Goal: Find specific page/section: Find specific page/section

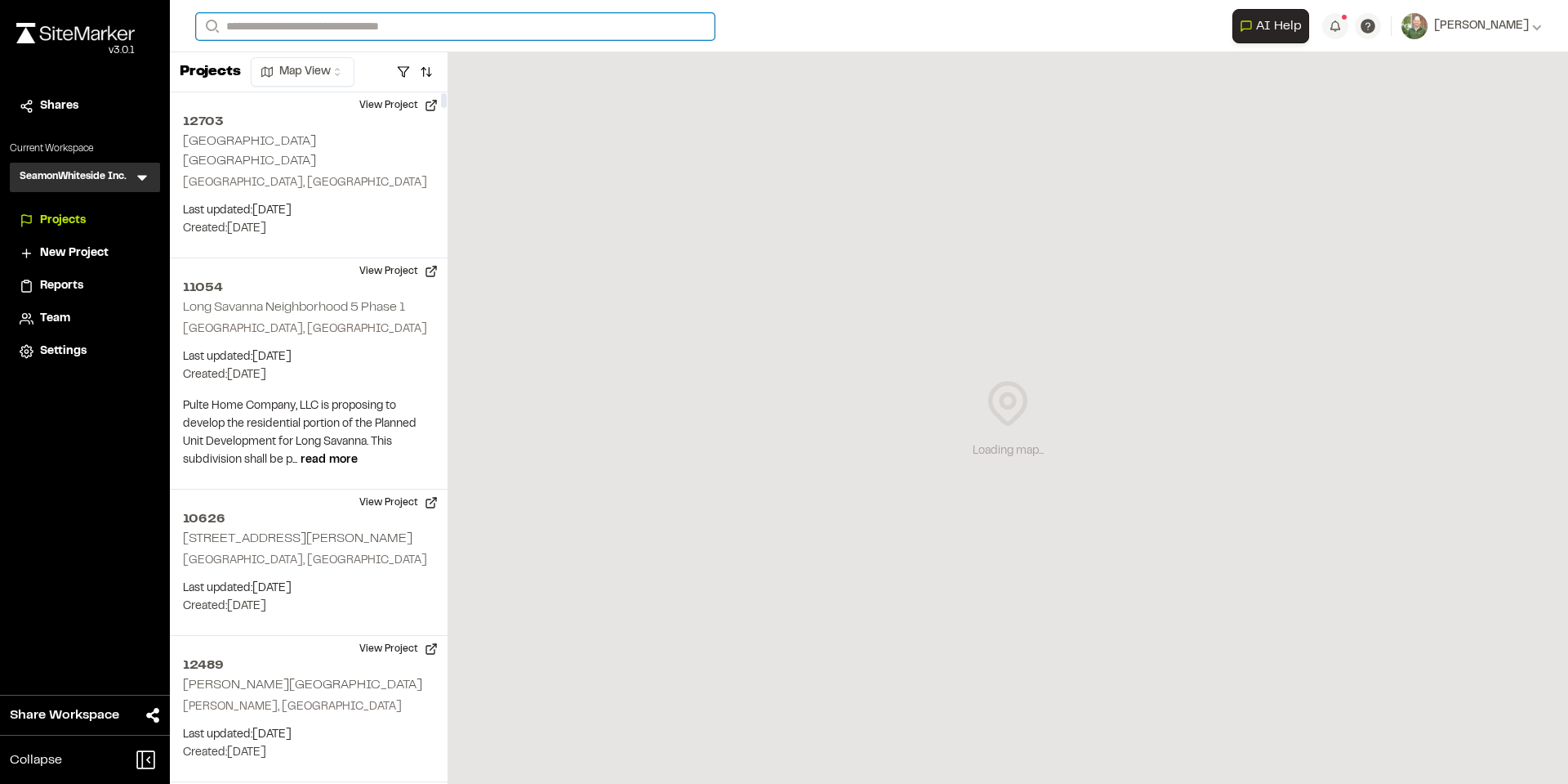
click at [322, 27] on input "Search" at bounding box center [455, 27] width 519 height 27
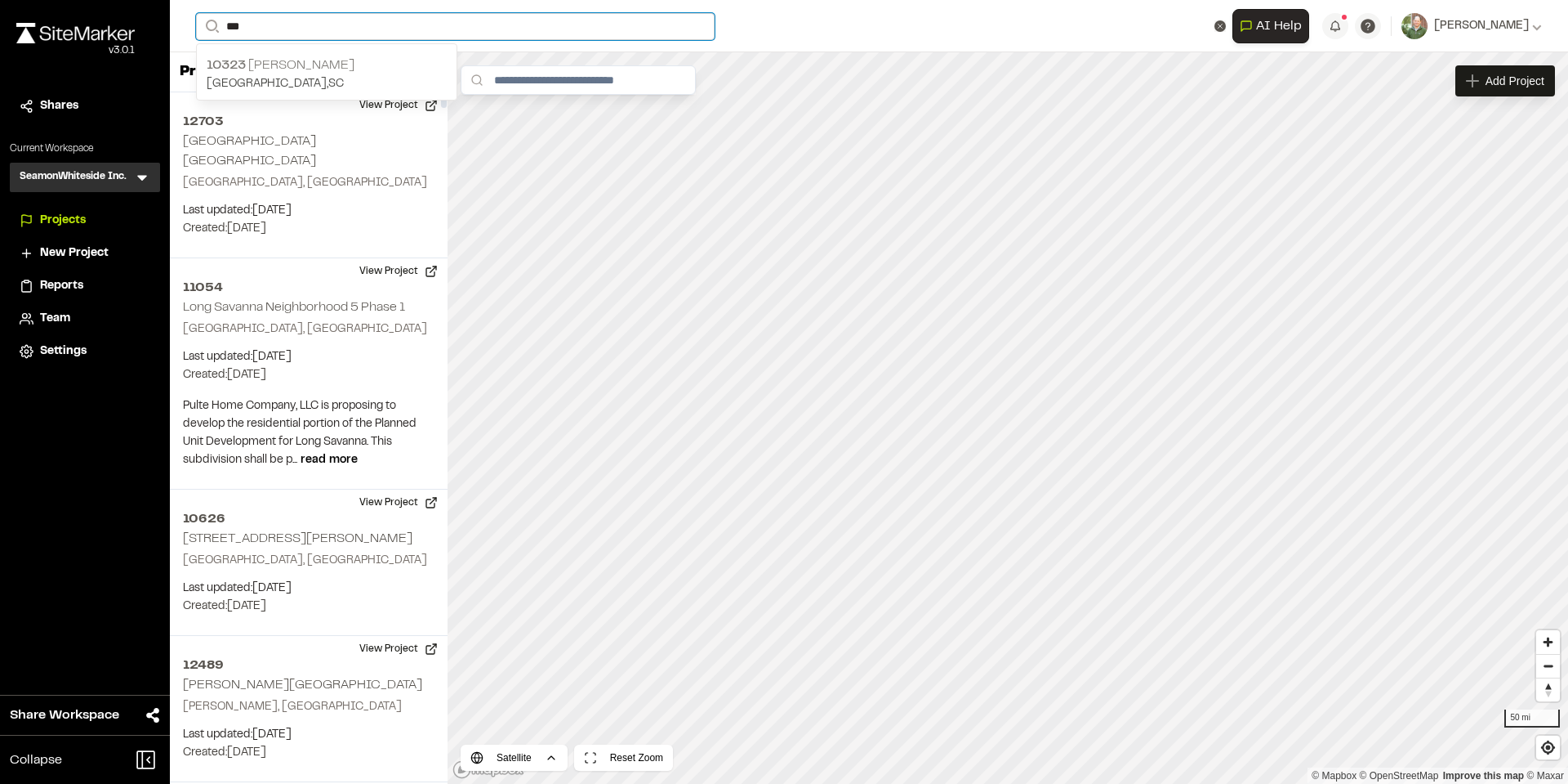
type input "***"
click at [285, 72] on p "10323 [PERSON_NAME] Kia" at bounding box center [327, 65] width 240 height 19
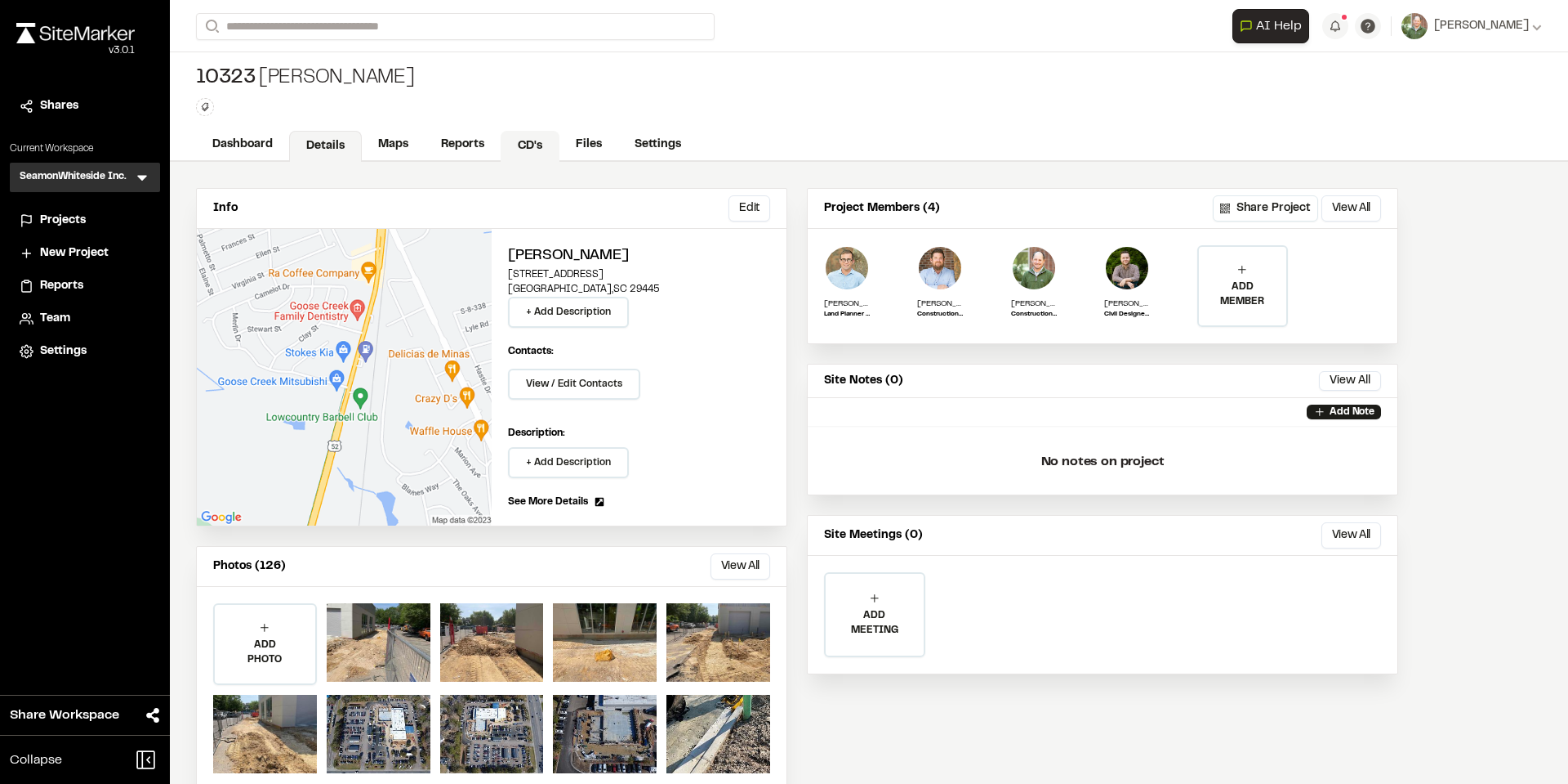
click at [523, 147] on link "CD's" at bounding box center [530, 146] width 59 height 31
